Goal: Task Accomplishment & Management: Manage account settings

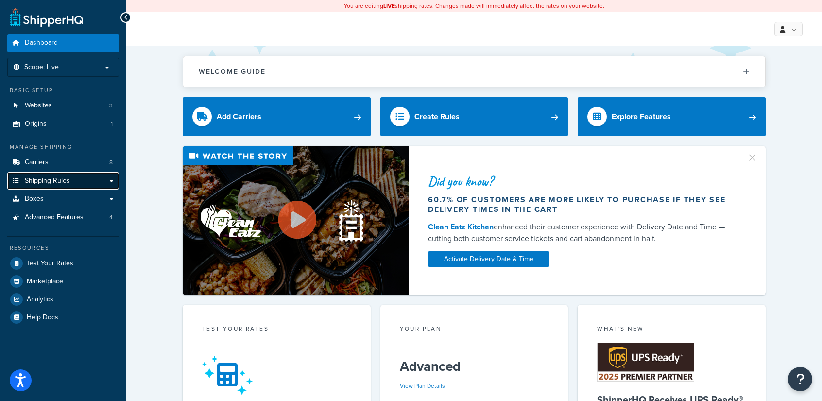
click at [71, 181] on link "Shipping Rules" at bounding box center [63, 181] width 112 height 18
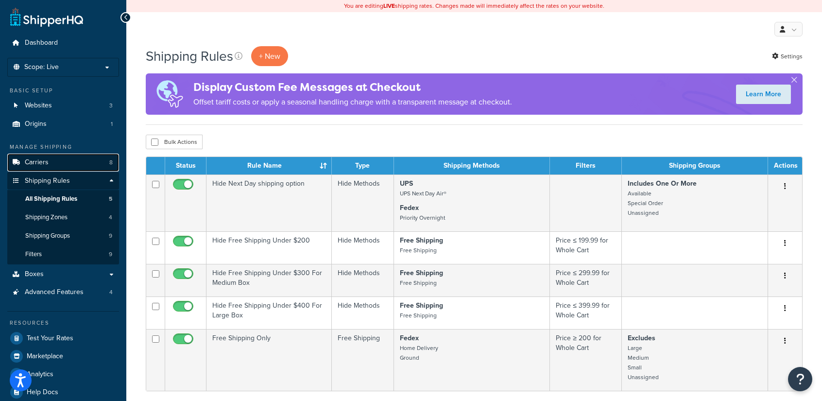
click at [48, 158] on span "Carriers" at bounding box center [37, 162] width 24 height 8
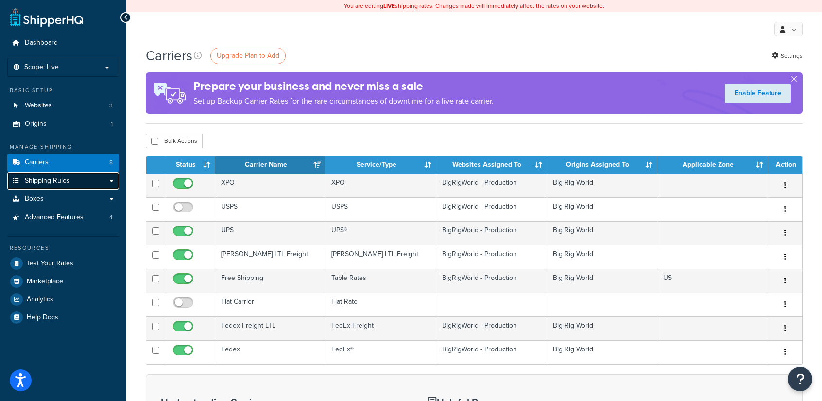
click at [112, 181] on link "Shipping Rules" at bounding box center [63, 181] width 112 height 18
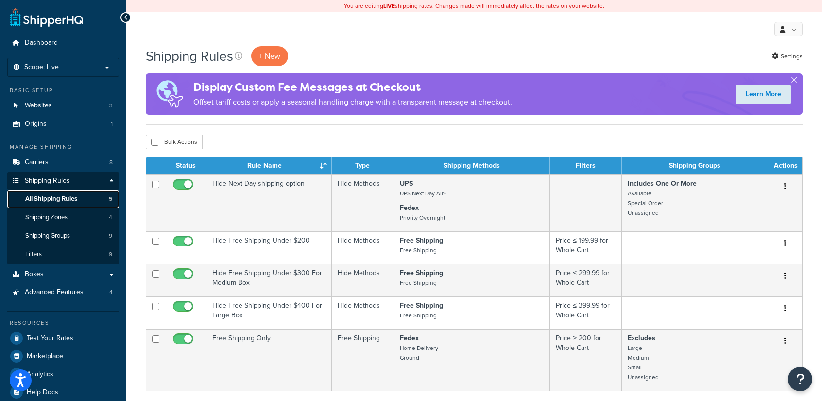
click at [62, 196] on span "All Shipping Rules" at bounding box center [51, 199] width 52 height 8
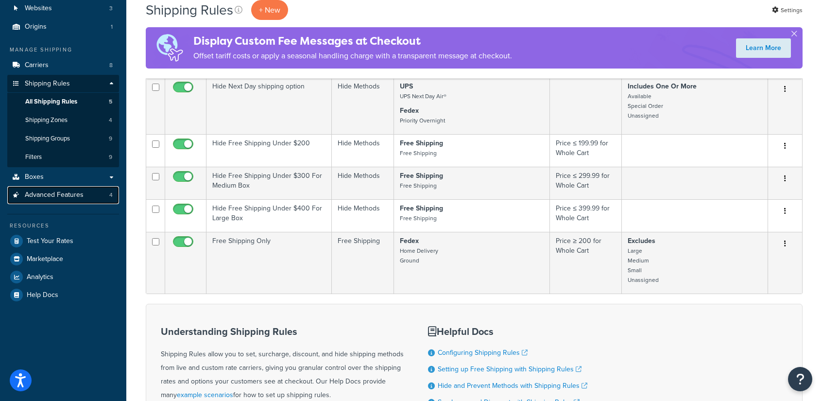
click at [63, 196] on span "Advanced Features" at bounding box center [54, 195] width 59 height 8
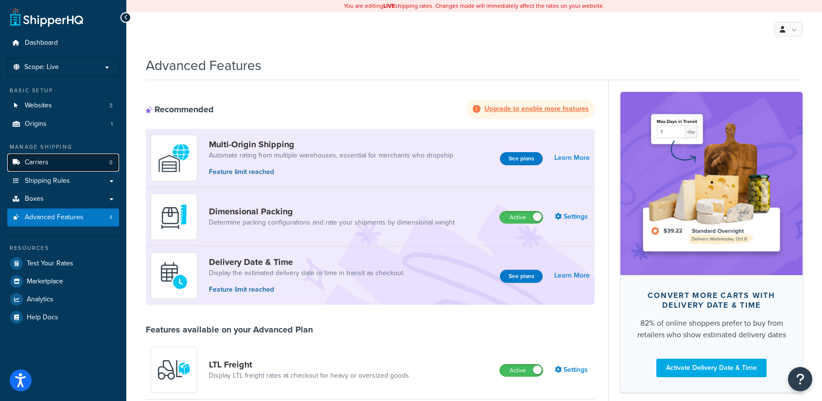
click at [41, 158] on span "Carriers" at bounding box center [37, 162] width 24 height 8
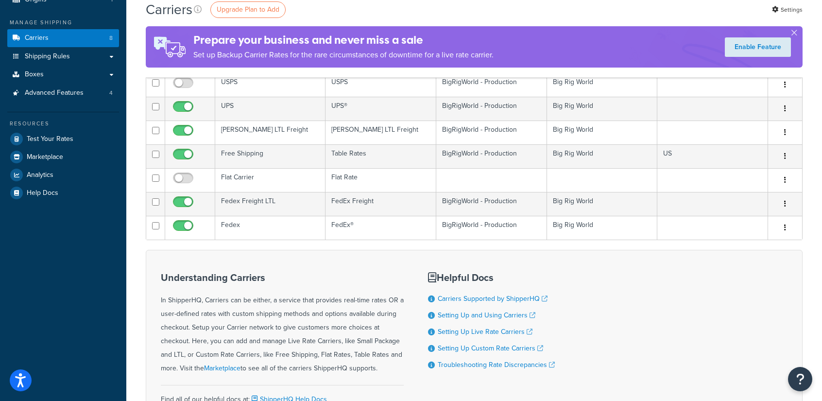
scroll to position [97, 0]
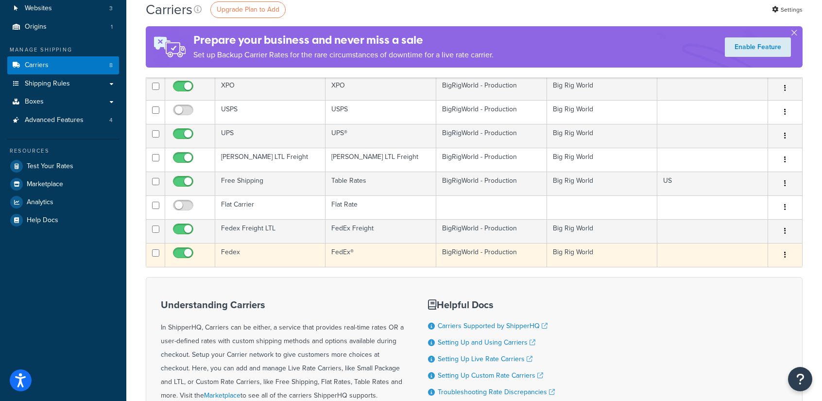
click at [285, 247] on td "Fedex" at bounding box center [270, 255] width 110 height 24
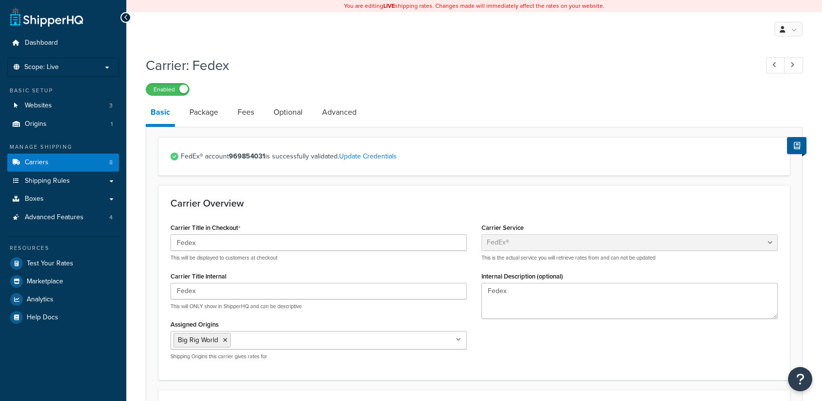
select select "fedEx"
select select "REGULAR_PICKUP"
select select "YOUR_PACKAGING"
click at [238, 116] on link "Fees" at bounding box center [246, 112] width 26 height 23
select select "item"
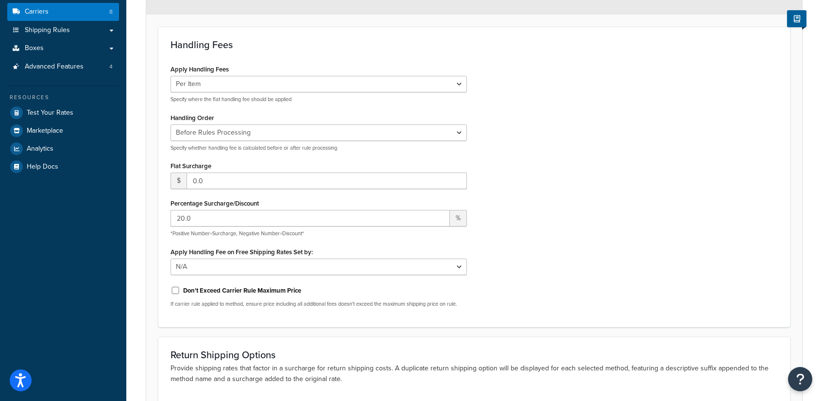
scroll to position [194, 0]
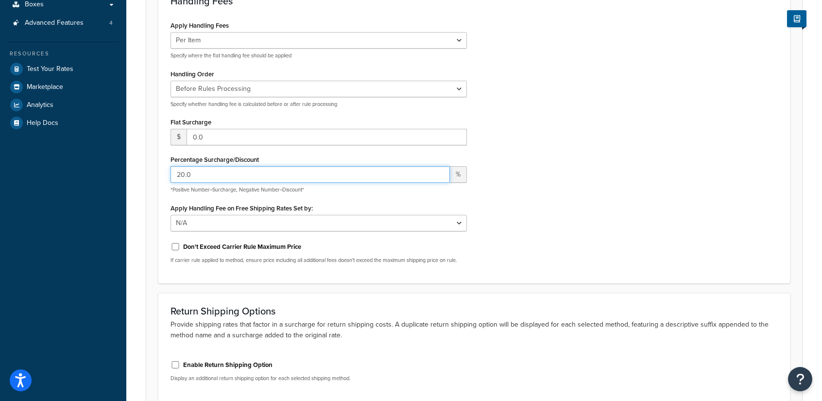
click at [184, 177] on input "20.0" at bounding box center [309, 174] width 279 height 17
type input "23.0"
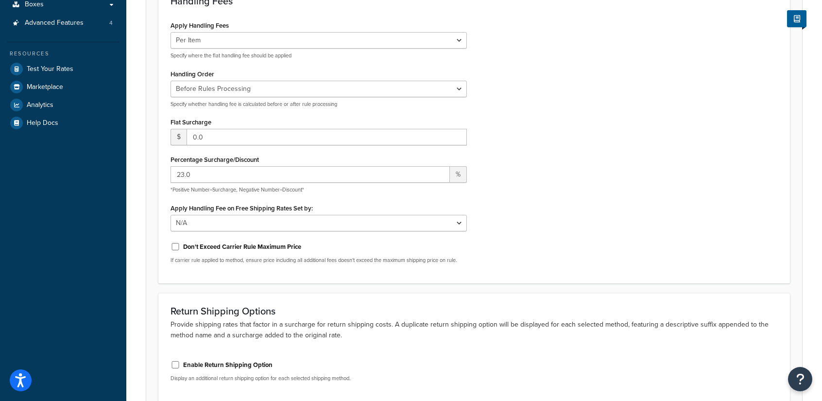
drag, startPoint x: 628, startPoint y: 214, endPoint x: 640, endPoint y: 224, distance: 16.2
click at [626, 213] on div "Apply Handling Fees Per Order Per Item Per Package Specify where the flat handl…" at bounding box center [474, 144] width 622 height 253
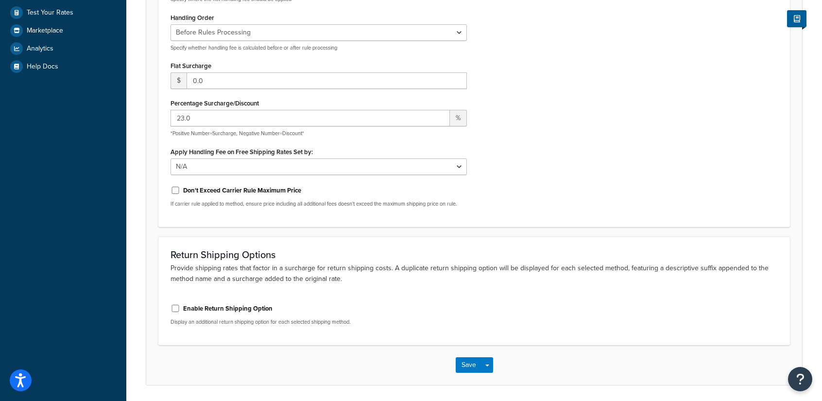
scroll to position [284, 0]
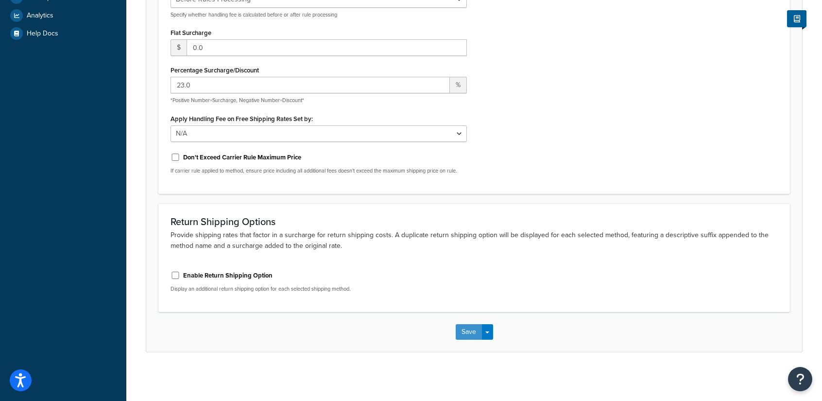
click at [466, 333] on button "Save" at bounding box center [469, 332] width 26 height 16
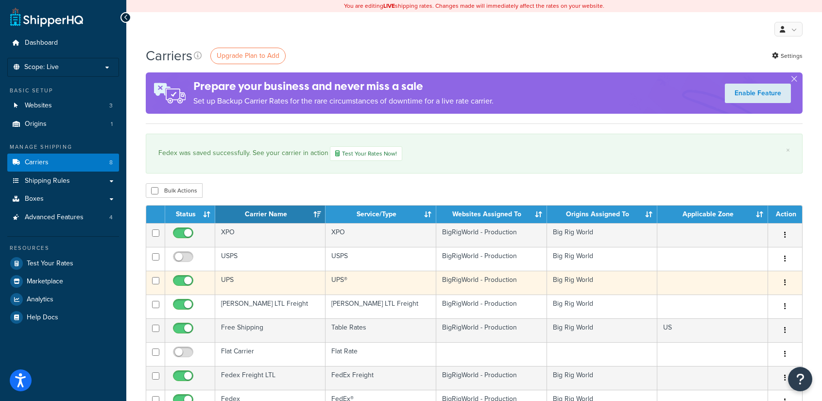
click at [283, 280] on td "UPS" at bounding box center [270, 283] width 110 height 24
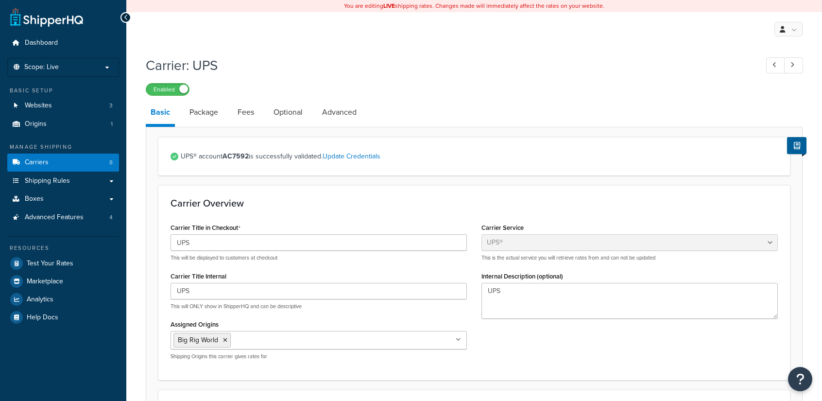
select select "ups"
click at [249, 112] on link "Fees" at bounding box center [246, 112] width 26 height 23
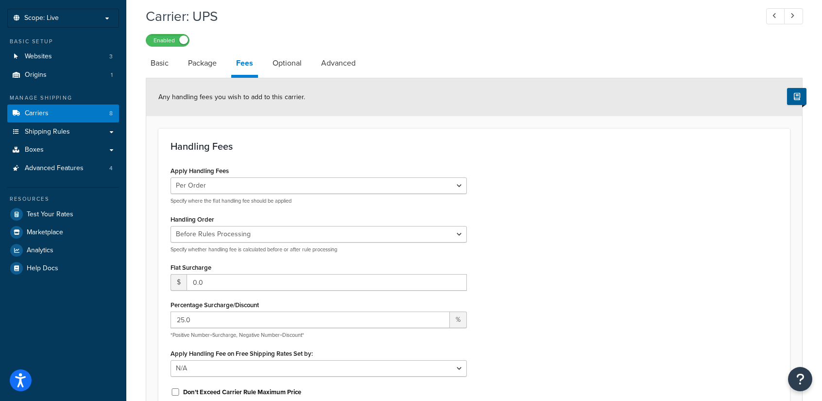
scroll to position [49, 0]
click at [38, 111] on span "Carriers" at bounding box center [37, 114] width 24 height 8
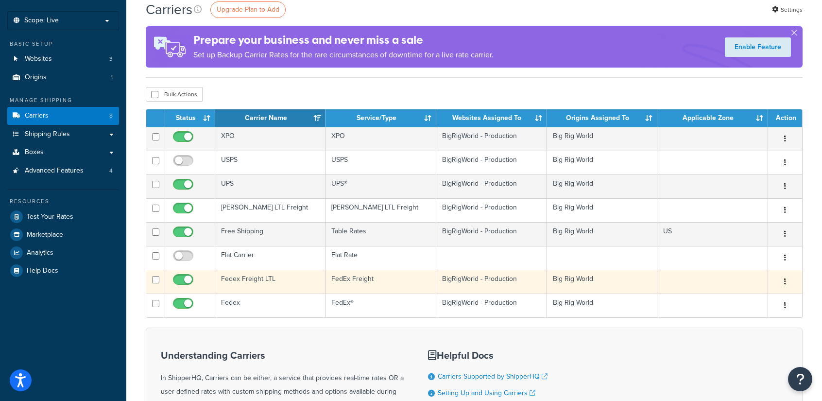
scroll to position [49, 0]
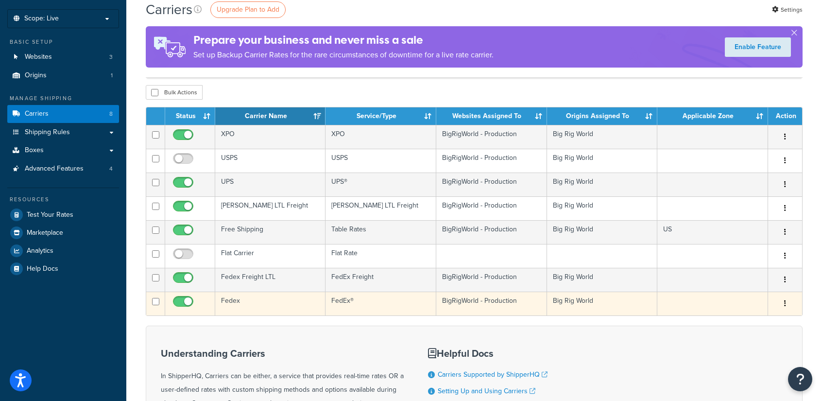
click at [254, 298] on td "Fedex" at bounding box center [270, 303] width 110 height 24
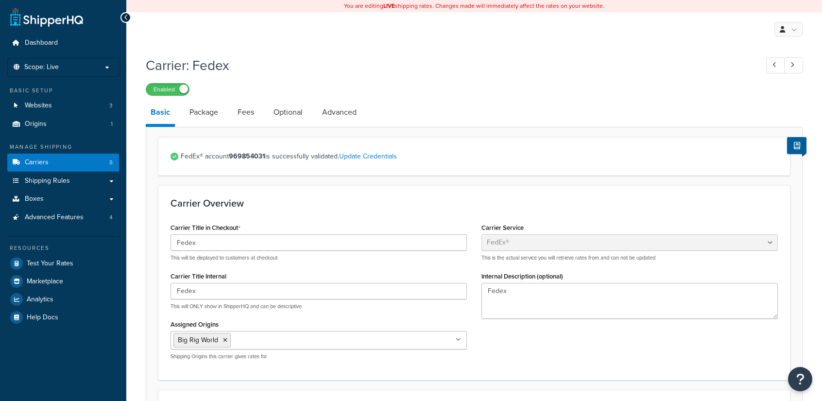
select select "fedEx"
select select "REGULAR_PICKUP"
select select "YOUR_PACKAGING"
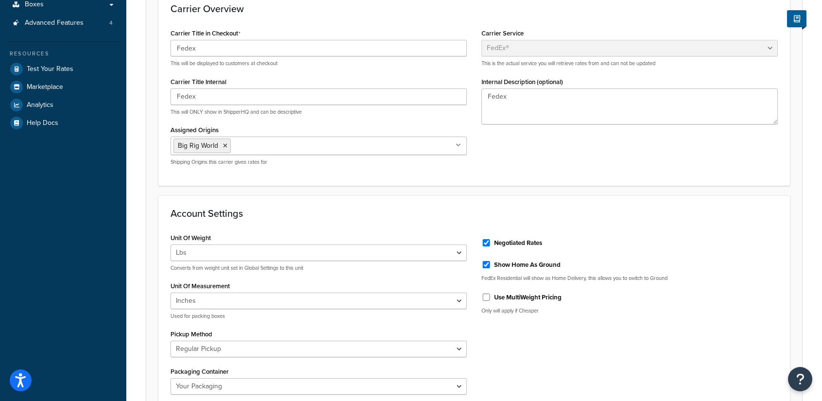
scroll to position [49, 0]
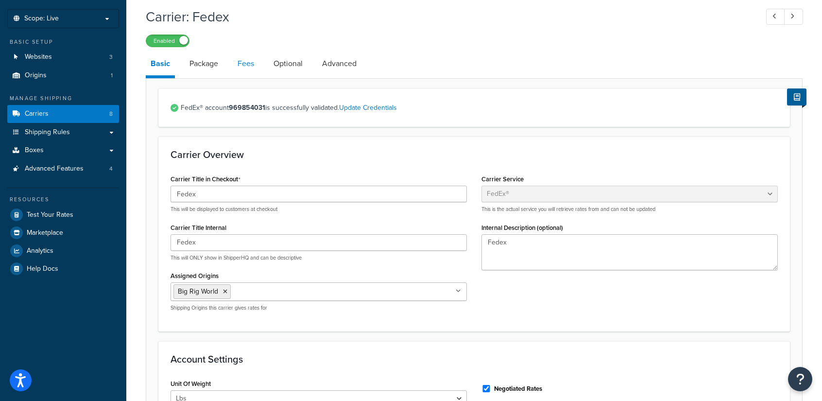
click at [245, 60] on link "Fees" at bounding box center [246, 63] width 26 height 23
select select "item"
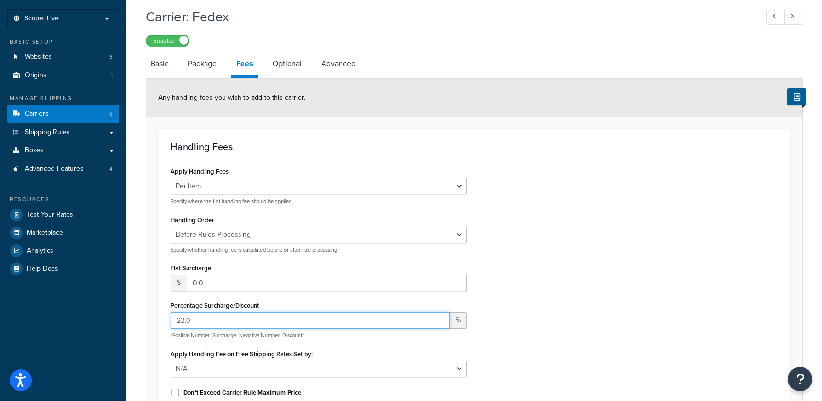
click at [183, 321] on input "23.0" at bounding box center [309, 320] width 279 height 17
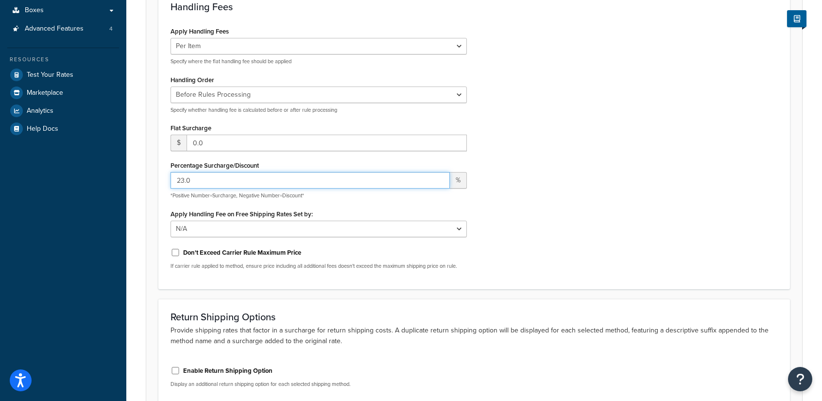
scroll to position [243, 0]
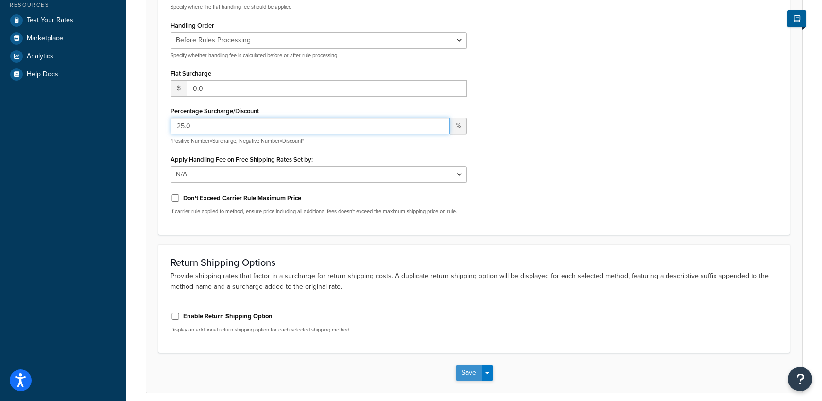
type input "25.0"
click at [460, 371] on button "Save" at bounding box center [469, 373] width 26 height 16
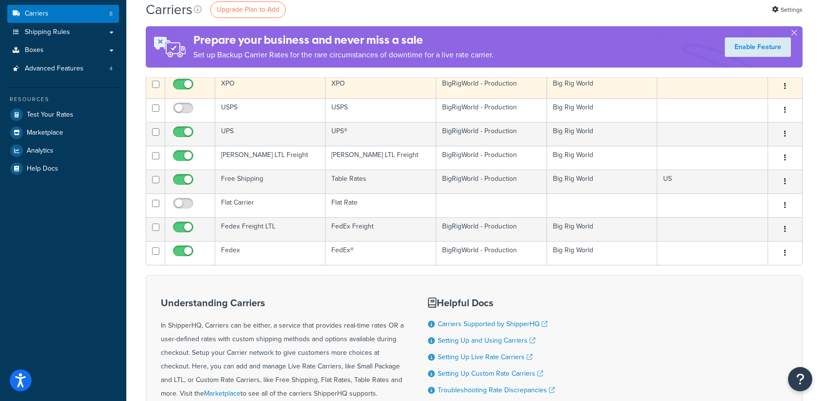
scroll to position [194, 0]
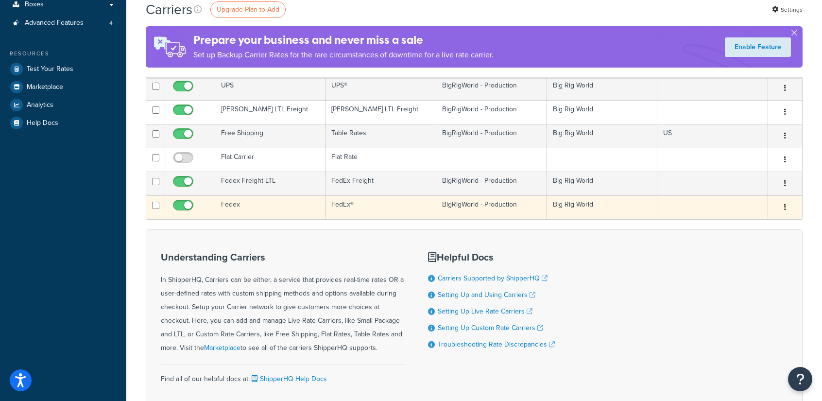
click at [240, 204] on td "Fedex" at bounding box center [270, 207] width 110 height 24
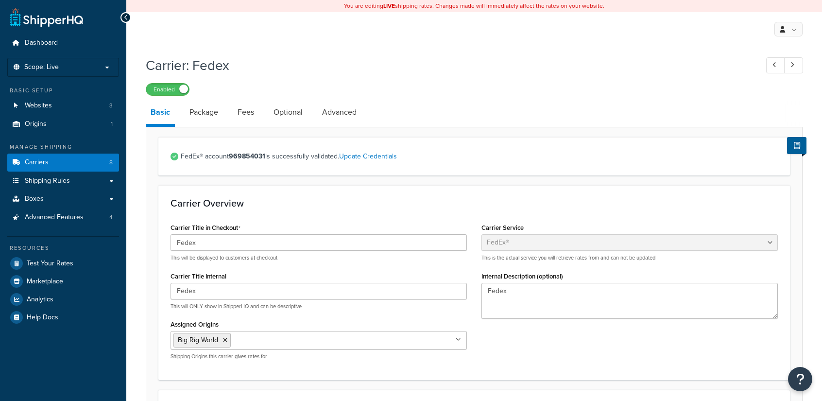
select select "fedEx"
select select "REGULAR_PICKUP"
select select "YOUR_PACKAGING"
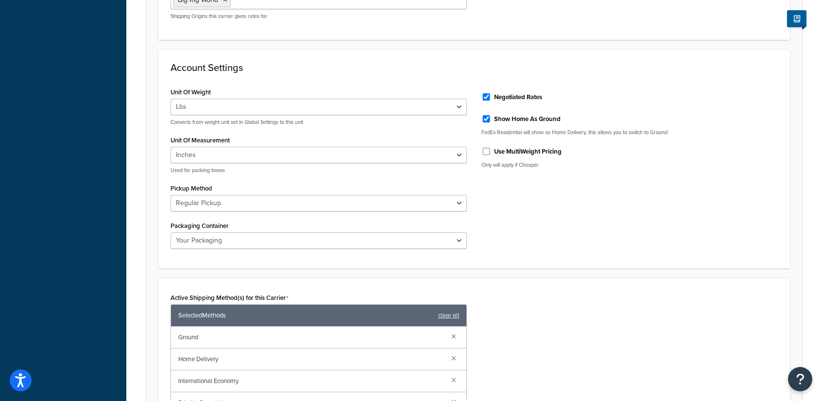
scroll to position [49, 0]
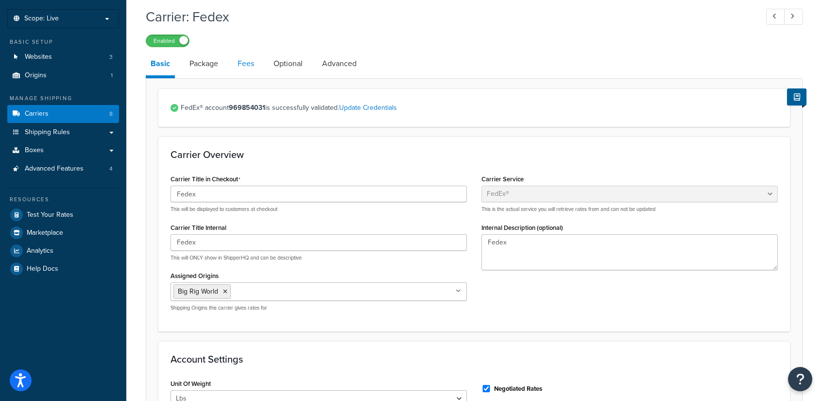
click at [244, 64] on link "Fees" at bounding box center [246, 63] width 26 height 23
select select "item"
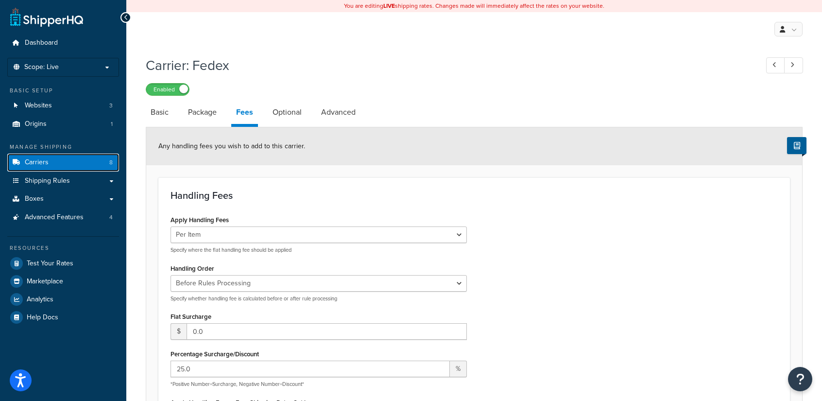
click at [35, 164] on span "Carriers" at bounding box center [37, 162] width 24 height 8
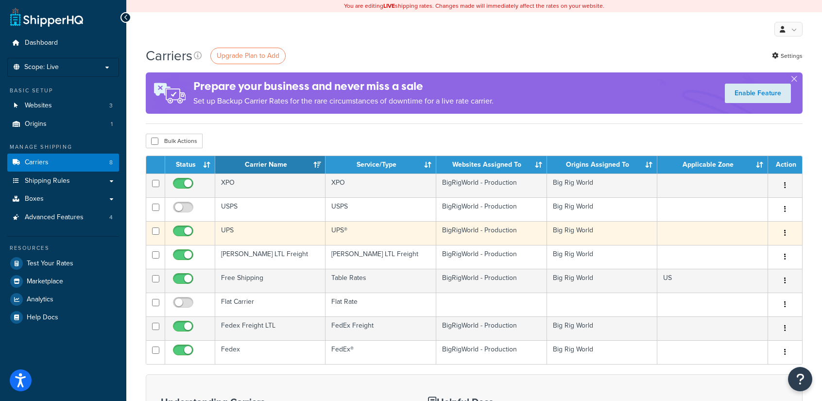
click at [266, 230] on td "UPS" at bounding box center [270, 233] width 110 height 24
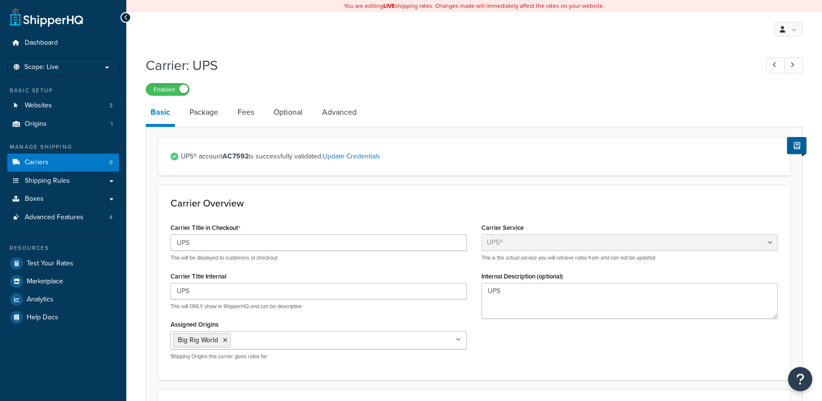
select select "ups"
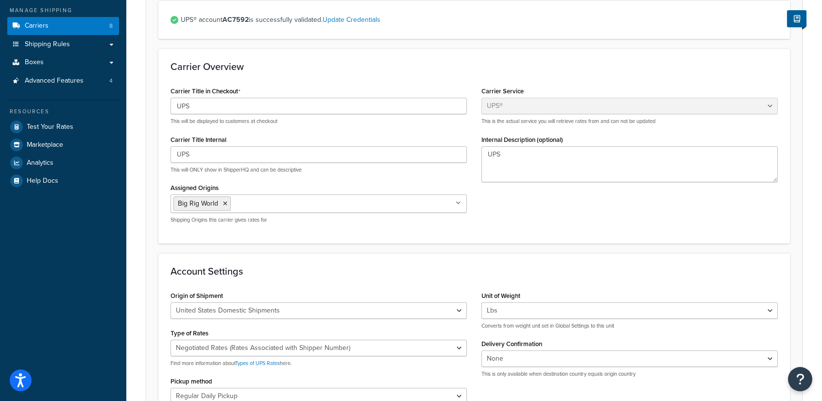
scroll to position [49, 0]
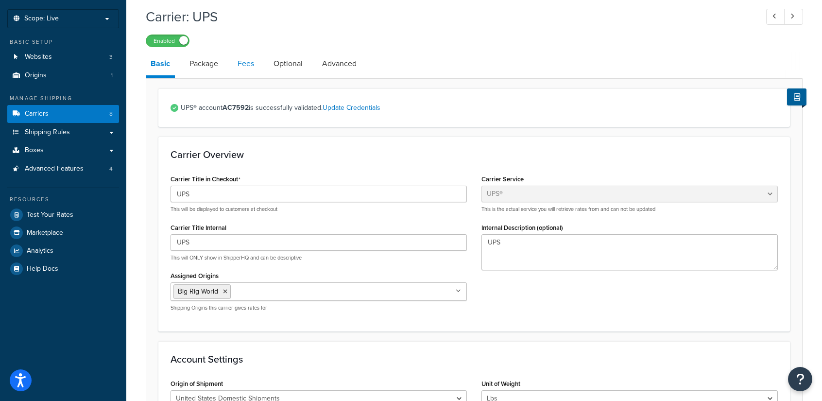
click at [244, 61] on link "Fees" at bounding box center [246, 63] width 26 height 23
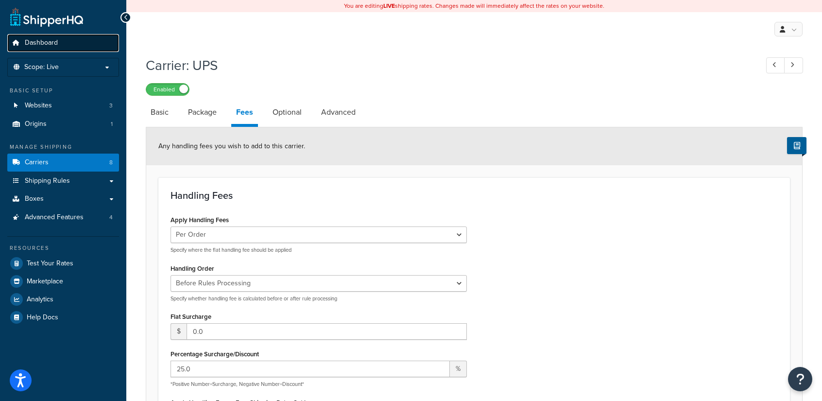
click at [45, 44] on span "Dashboard" at bounding box center [41, 43] width 33 height 8
